Goal: Subscribe to service/newsletter

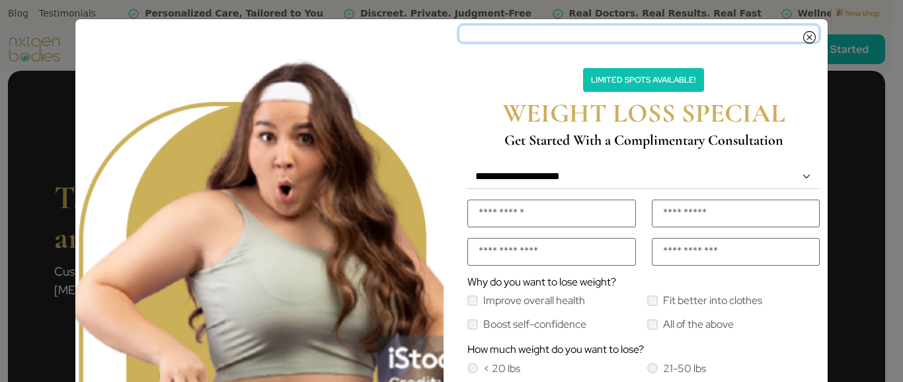
click at [803, 32] on icon "Close" at bounding box center [809, 33] width 13 height 11
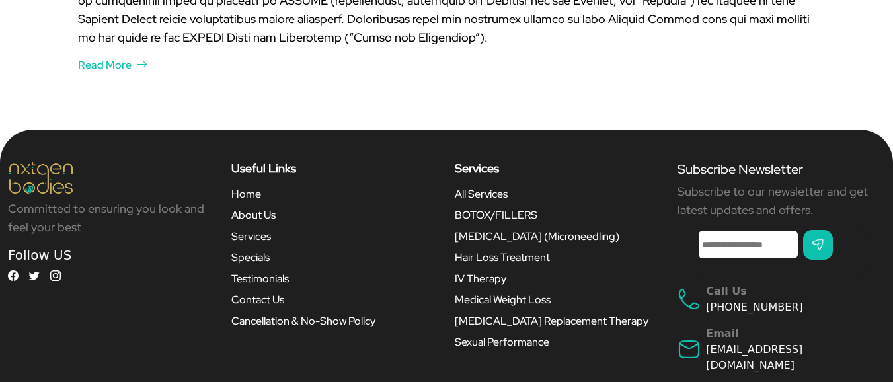
scroll to position [3343, 0]
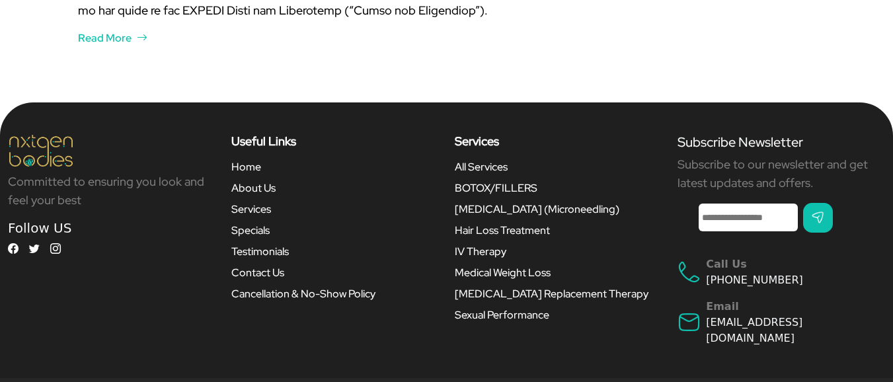
click at [725, 204] on input "Enter your Email *" at bounding box center [748, 218] width 99 height 28
type input "**********"
click at [828, 203] on input "submit" at bounding box center [818, 218] width 30 height 30
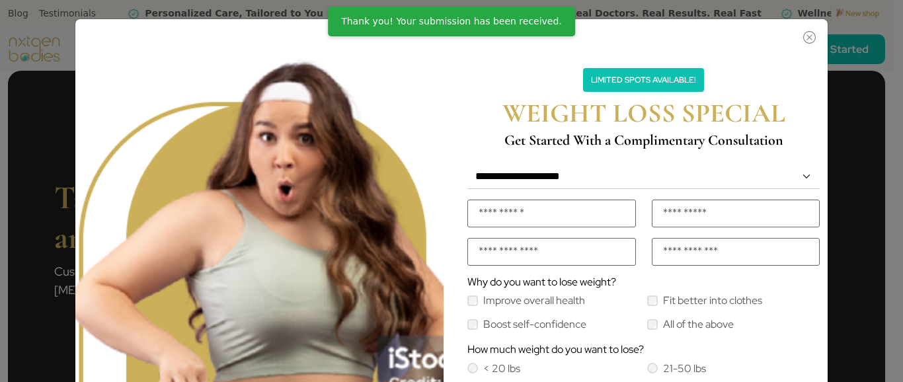
scroll to position [3343, 0]
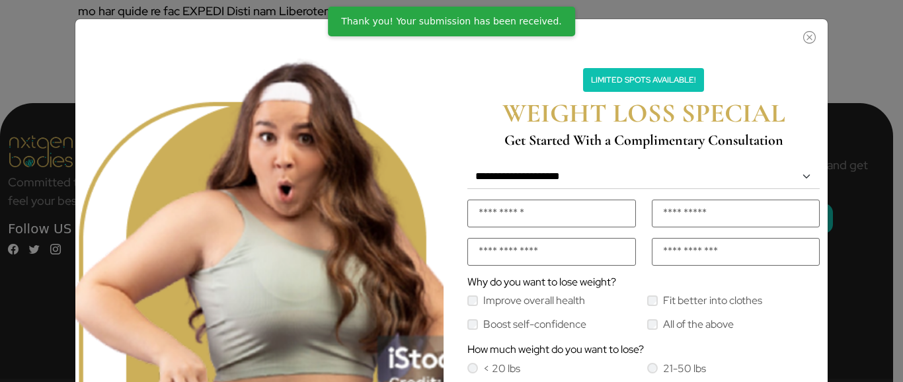
click at [849, 120] on div "Limited Spots Available! WEIGHT LOSS SPECIAL Get Started With a Complimentary C…" at bounding box center [451, 191] width 903 height 382
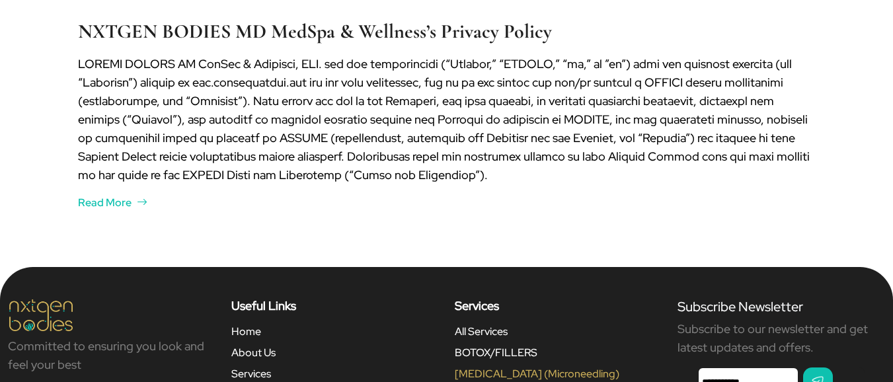
scroll to position [3091, 0]
